Goal: Find specific page/section: Find specific page/section

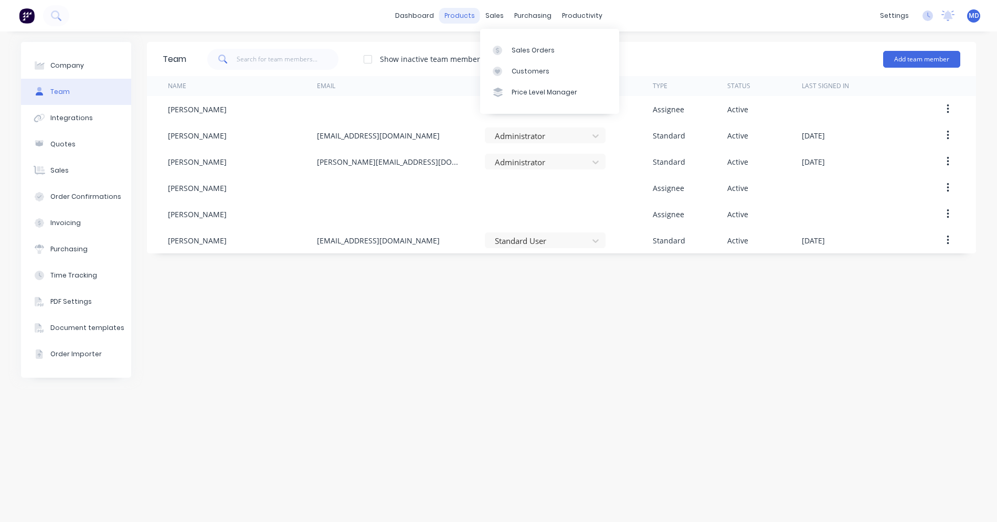
click at [470, 19] on div "products" at bounding box center [459, 16] width 41 height 16
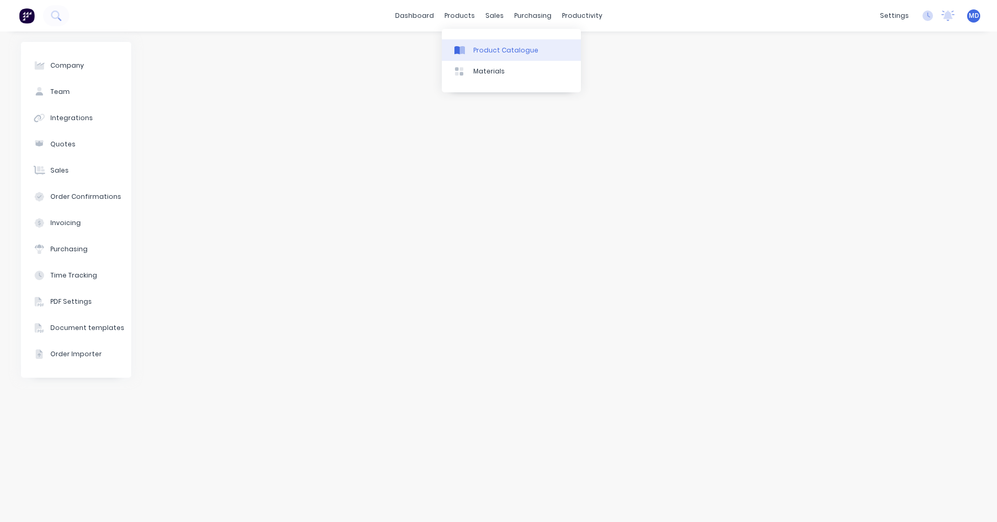
click at [473, 51] on div "Product Catalogue" at bounding box center [505, 50] width 65 height 9
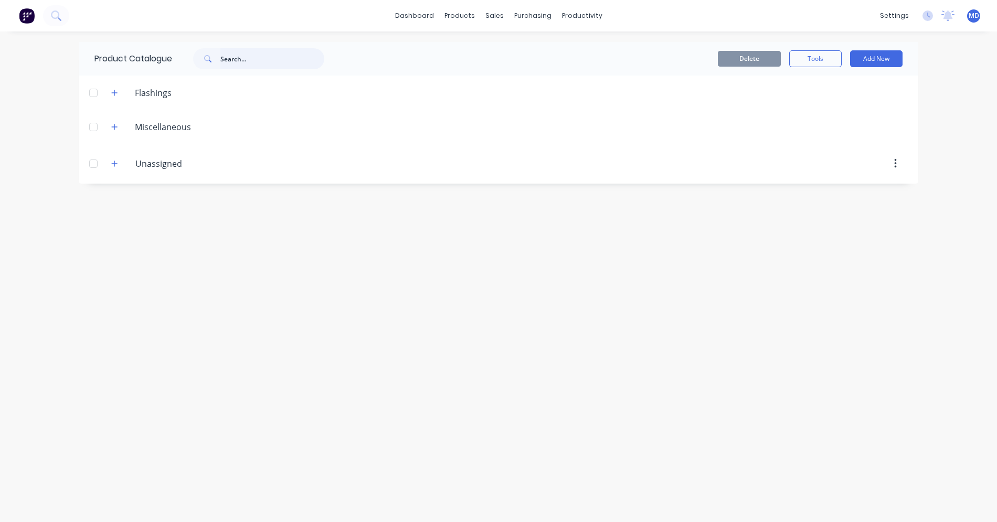
click at [244, 62] on input "text" at bounding box center [272, 58] width 104 height 21
drag, startPoint x: 251, startPoint y: 63, endPoint x: 225, endPoint y: 61, distance: 26.8
click at [225, 61] on input "labou" at bounding box center [272, 58] width 104 height 21
type input "l"
click at [63, 13] on button at bounding box center [56, 15] width 26 height 21
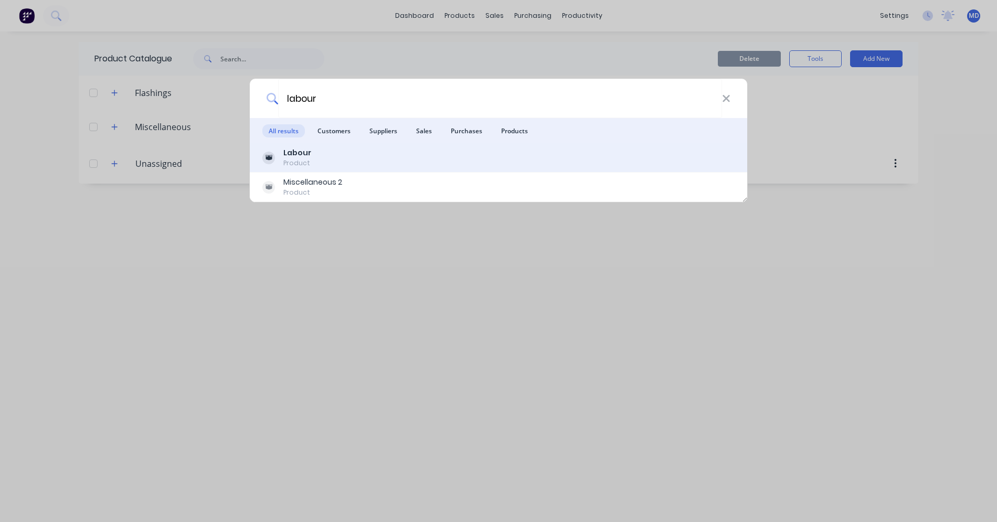
type input "labour"
click at [309, 160] on div "Product" at bounding box center [297, 162] width 28 height 9
